Goal: Information Seeking & Learning: Check status

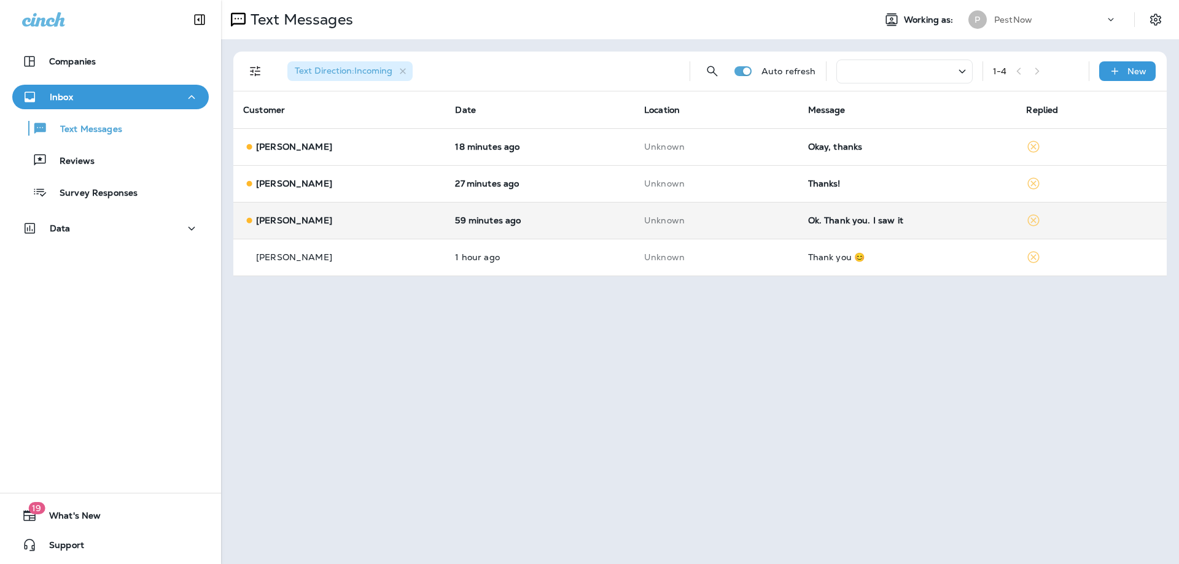
click at [880, 224] on div "Ok. Thank you. I saw it" at bounding box center [907, 220] width 199 height 10
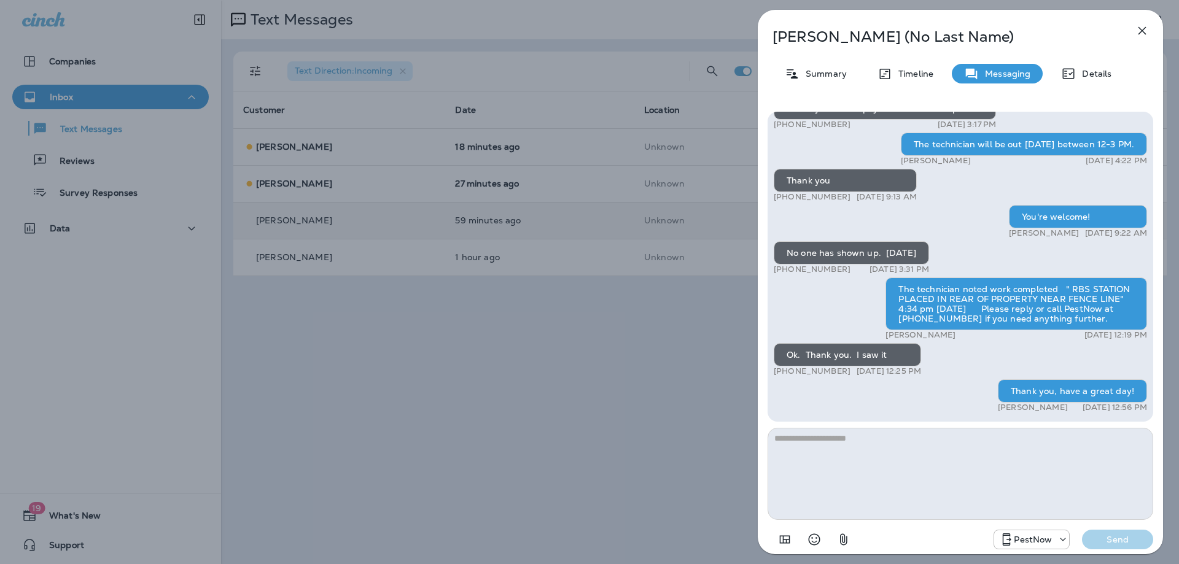
click at [1144, 31] on icon "button" at bounding box center [1142, 30] width 15 height 15
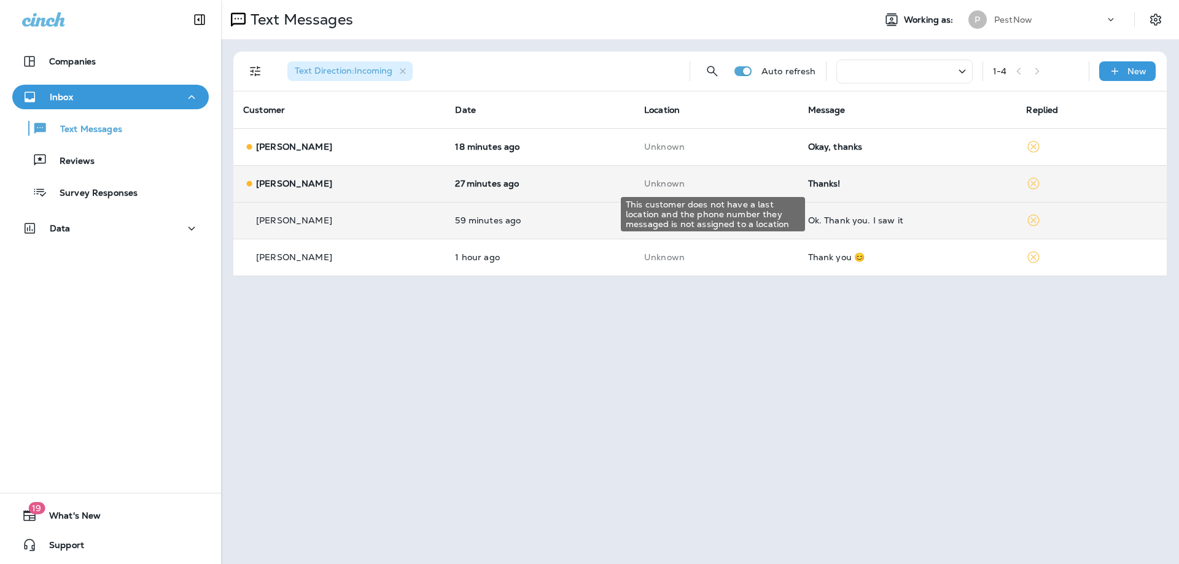
click at [670, 182] on p "Unknown" at bounding box center [716, 184] width 144 height 10
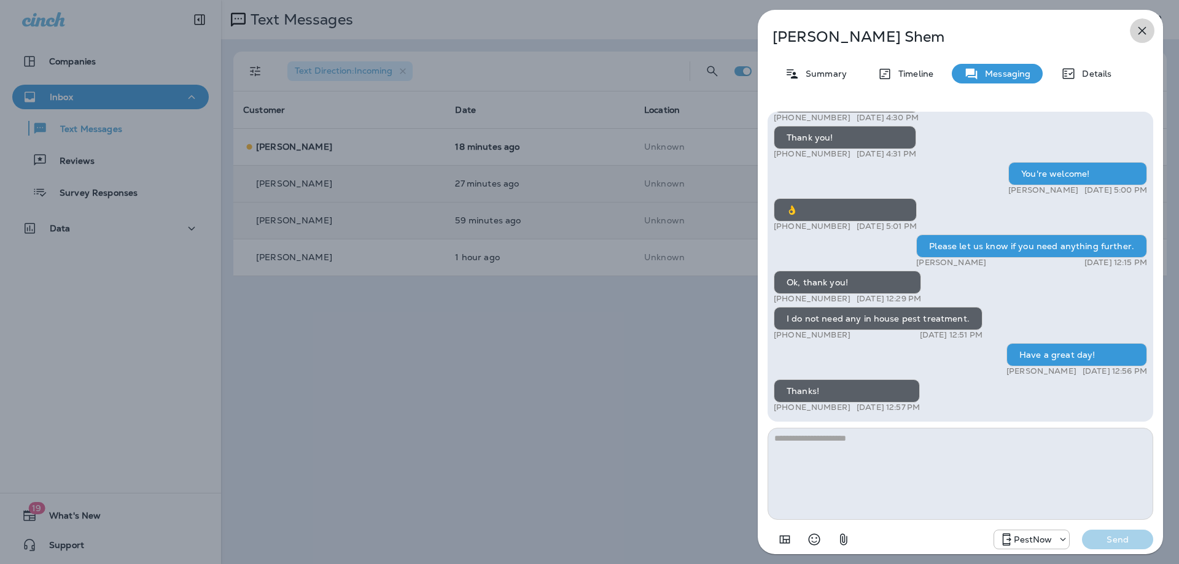
click at [1141, 33] on icon "button" at bounding box center [1142, 30] width 15 height 15
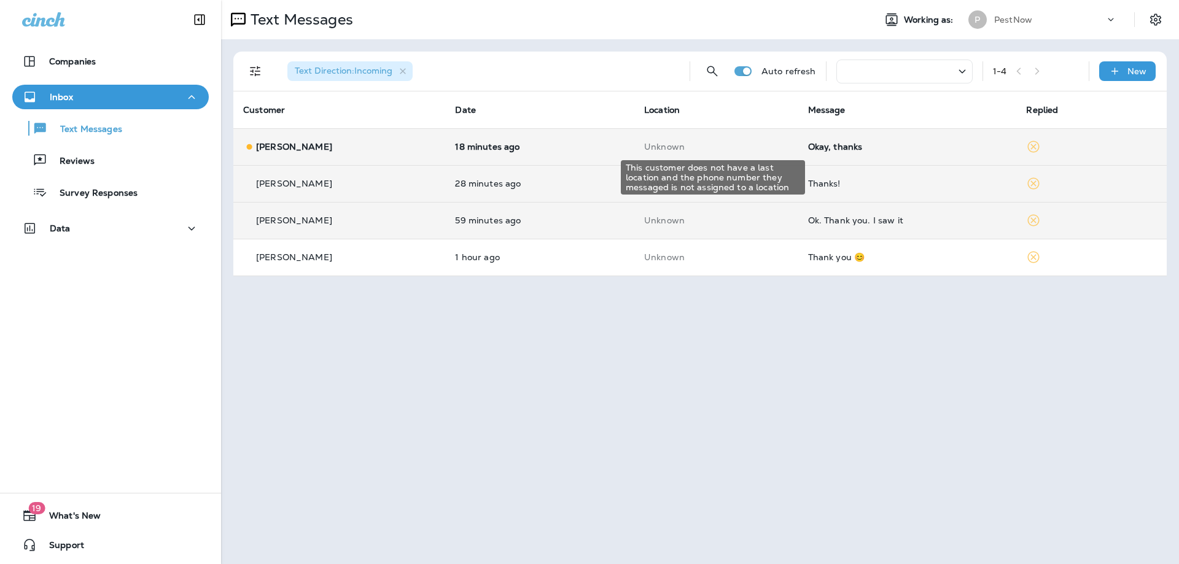
click at [678, 147] on p "Unknown" at bounding box center [716, 147] width 144 height 10
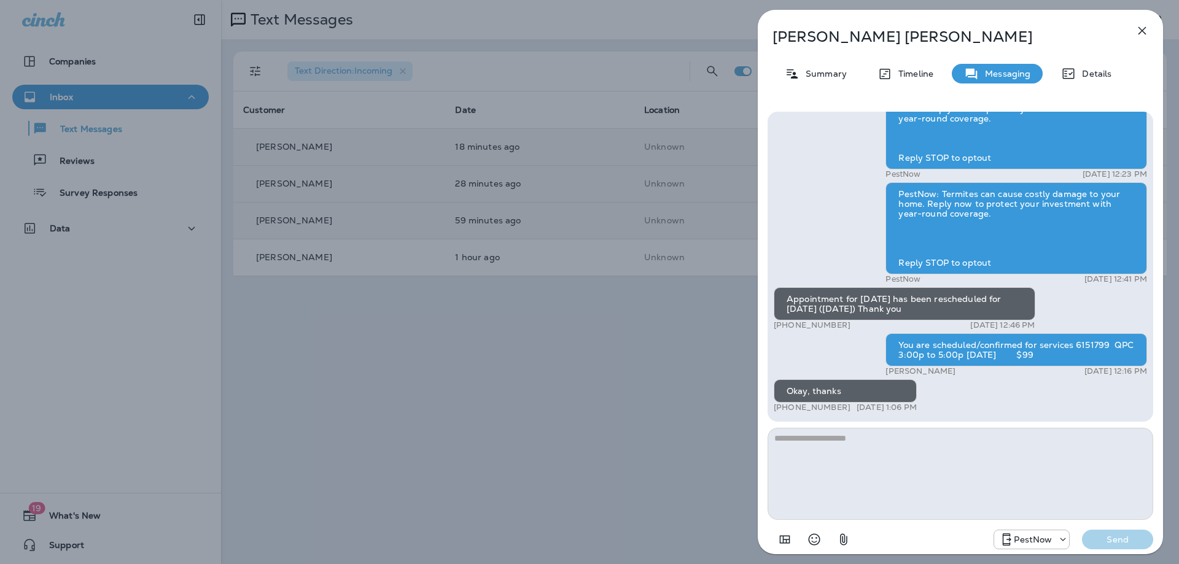
click at [1141, 30] on icon "button" at bounding box center [1142, 31] width 8 height 8
